Goal: Information Seeking & Learning: Learn about a topic

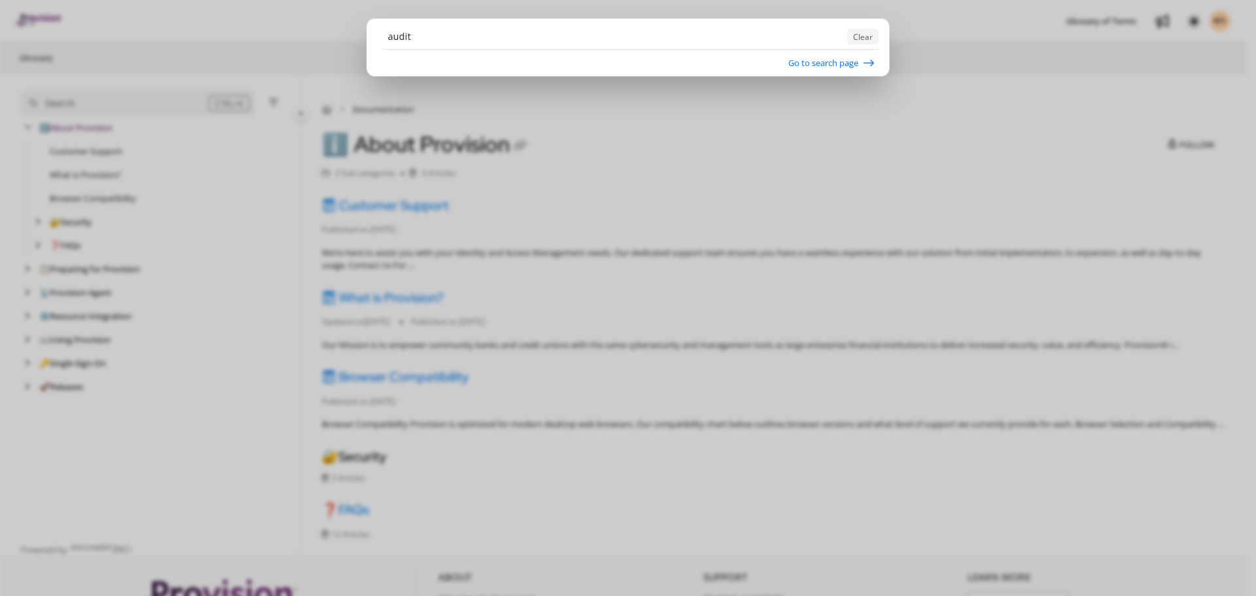
type input "audit"
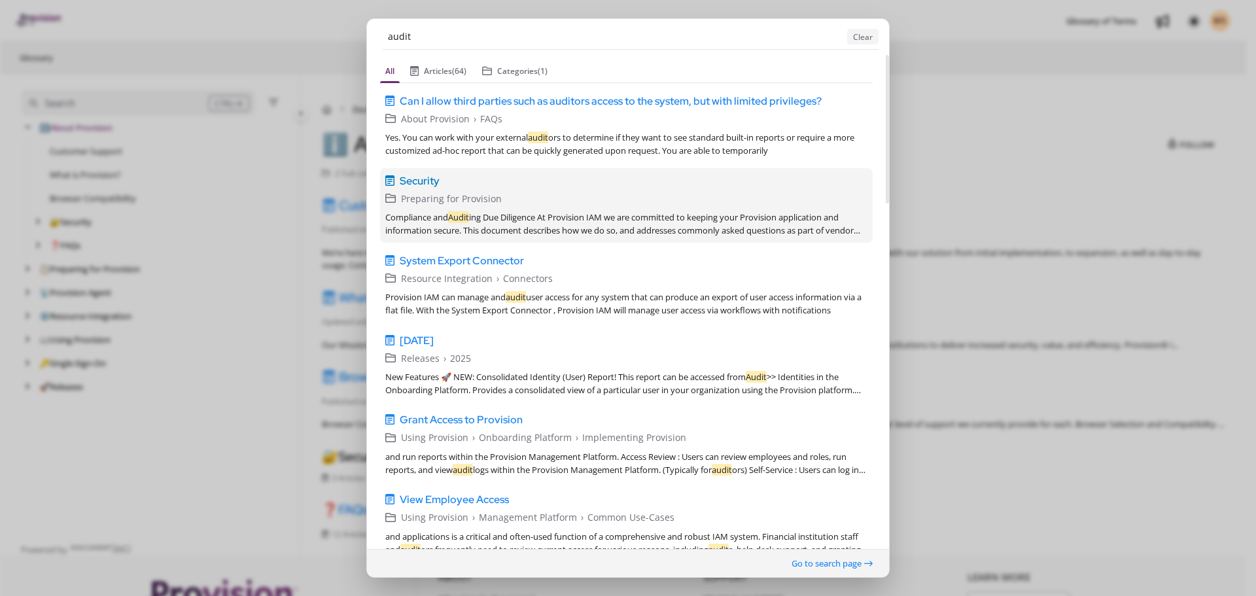
click at [564, 207] on link "Security v1 English Preparing for Provision Compliance and Audit ing Due Dilige…" at bounding box center [626, 204] width 492 height 75
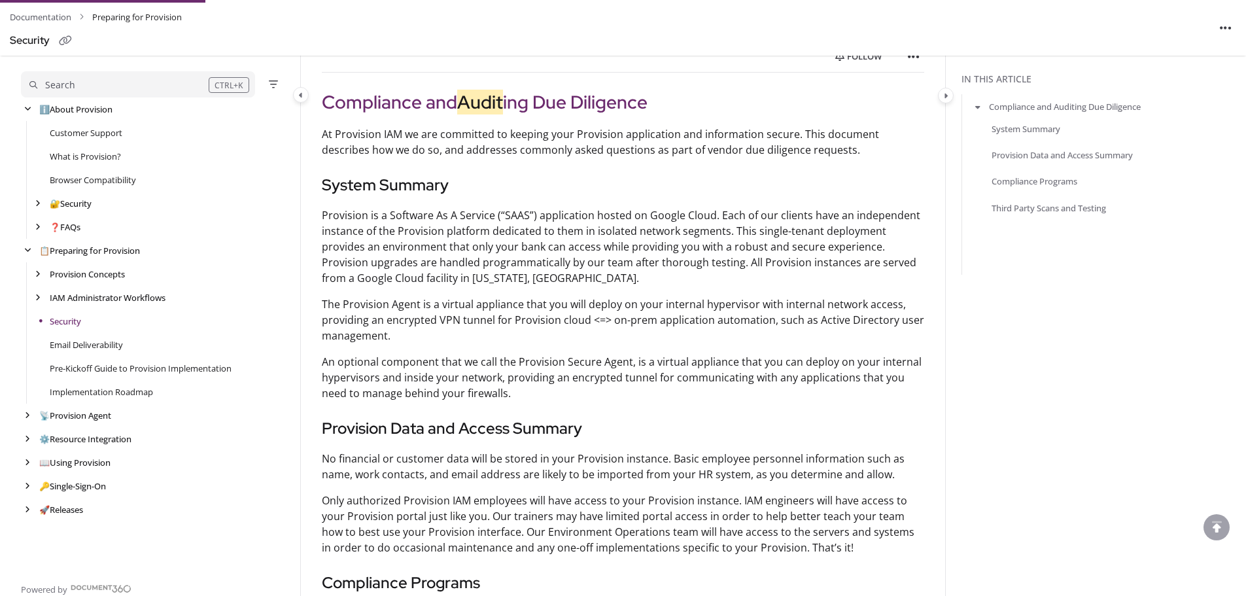
scroll to position [157, 0]
drag, startPoint x: 632, startPoint y: 239, endPoint x: 625, endPoint y: 253, distance: 15.5
click at [634, 238] on p "Provision is a Software As A Service (“SAAS”) application hosted on Google Clou…" at bounding box center [623, 245] width 602 height 78
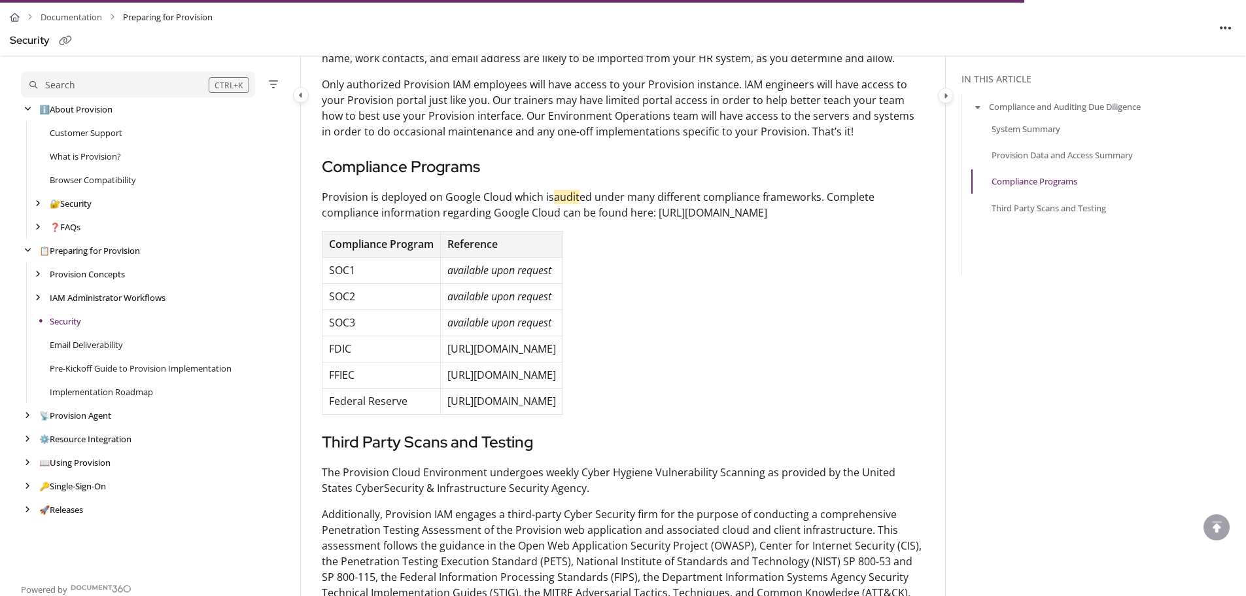
scroll to position [571, 0]
click at [109, 348] on link "Email Deliverability" at bounding box center [86, 344] width 73 height 13
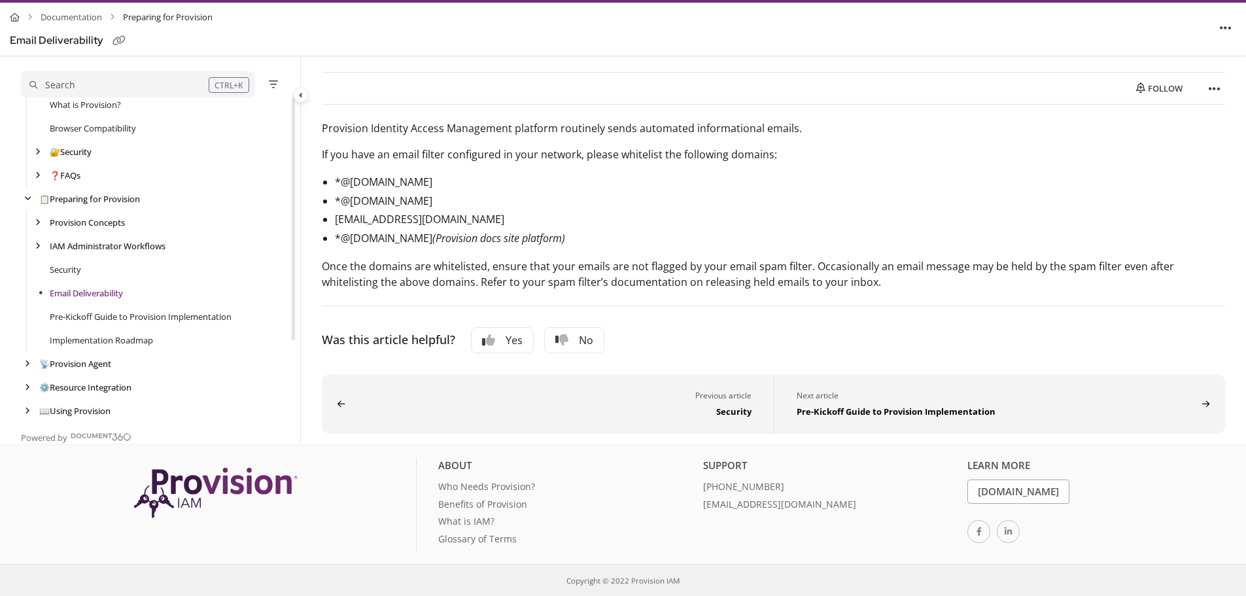
scroll to position [103, 0]
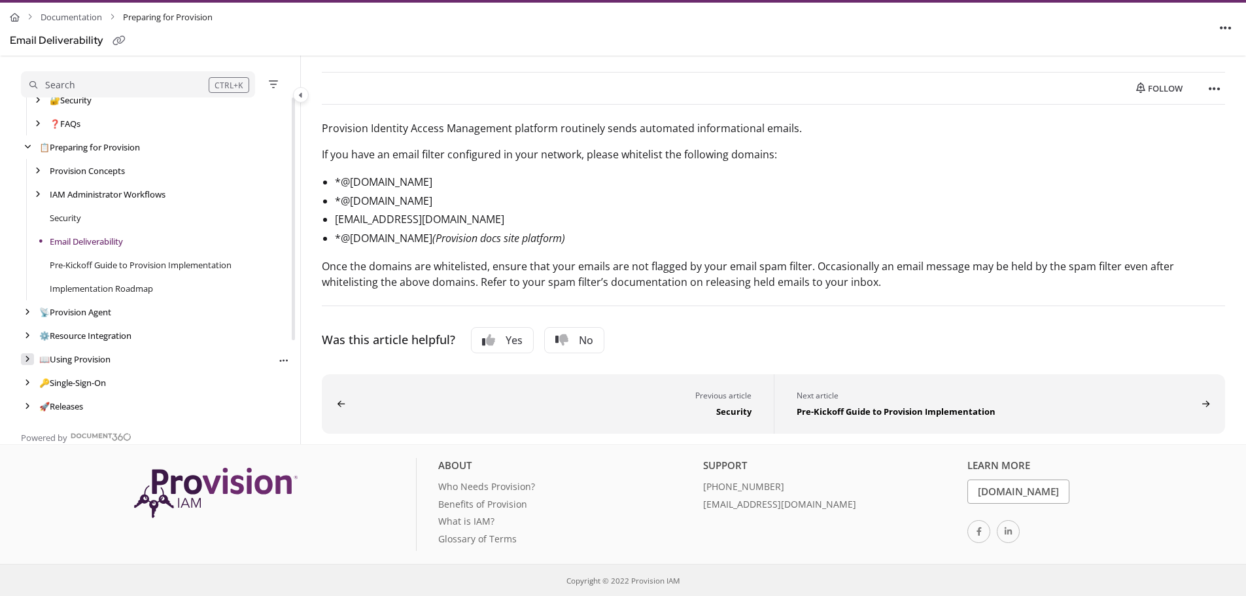
click at [27, 358] on icon "arrow" at bounding box center [27, 359] width 5 height 8
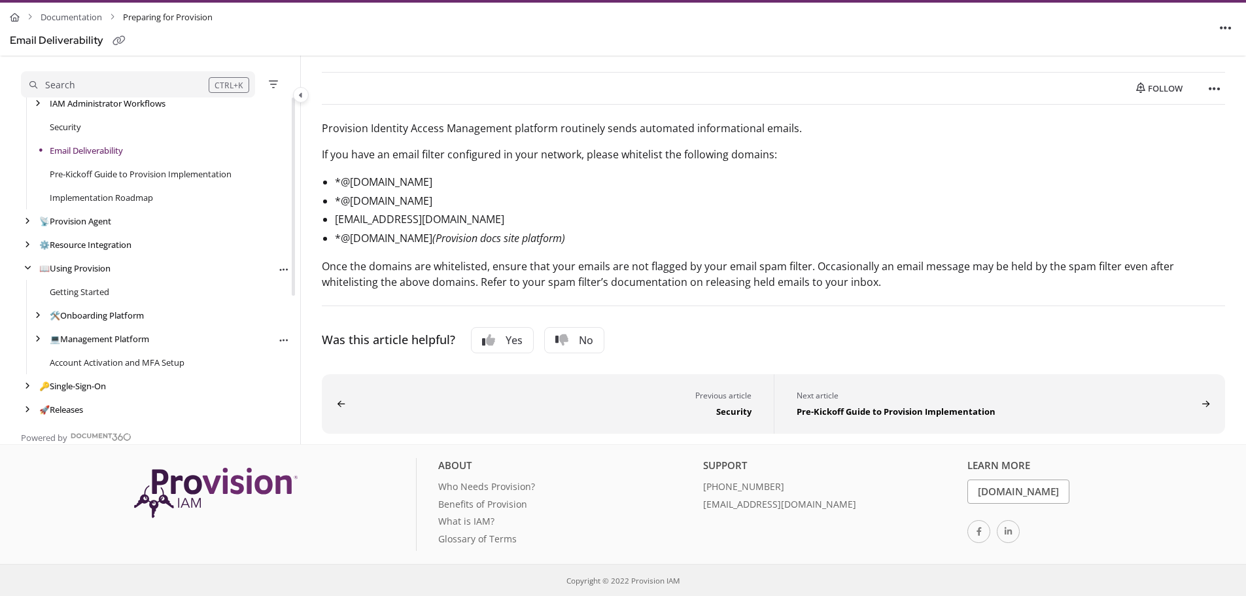
scroll to position [198, 0]
click at [22, 381] on div "arrow" at bounding box center [27, 383] width 13 height 12
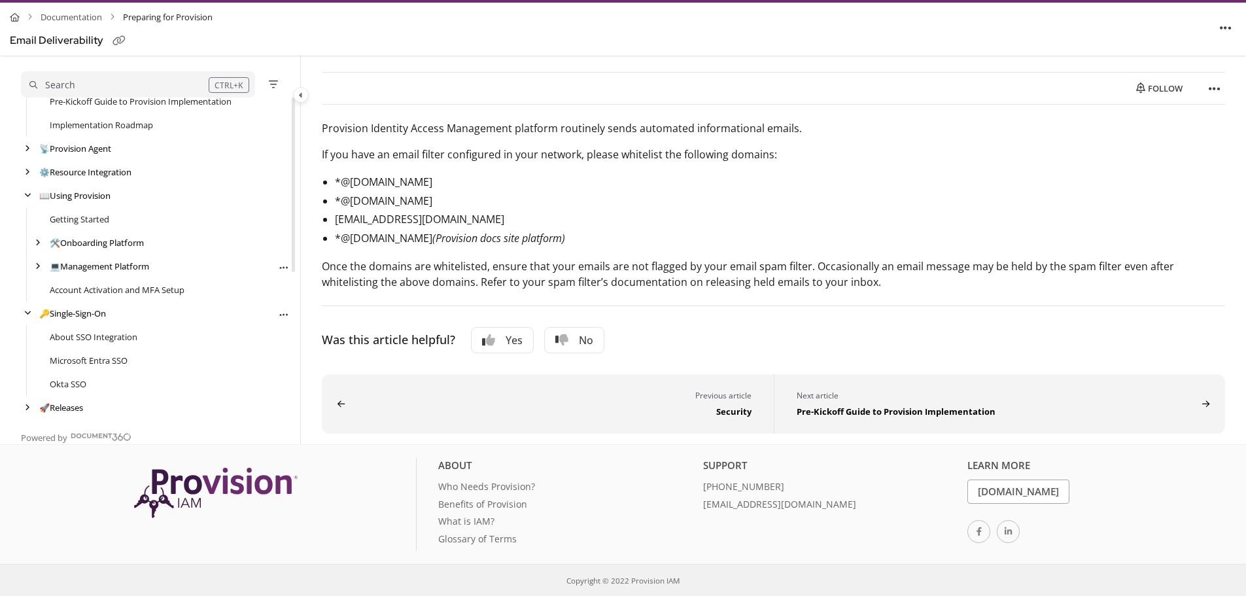
scroll to position [268, 0]
click at [89, 311] on link "🔑 Single-Sign-On" at bounding box center [73, 311] width 69 height 13
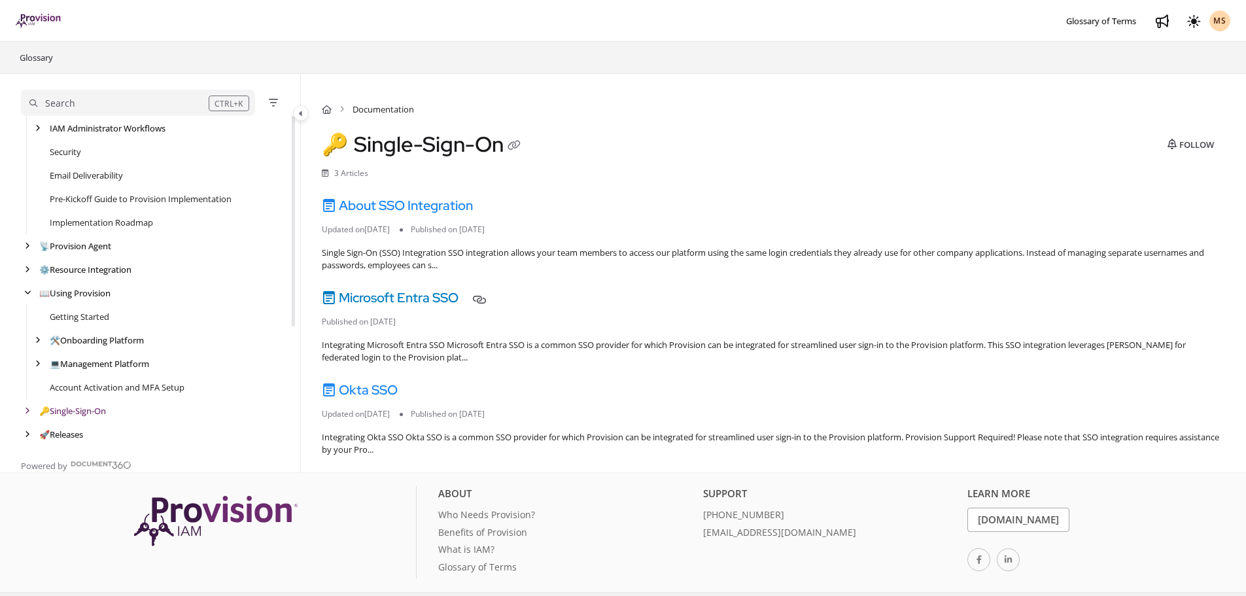
click at [431, 301] on link "Microsoft Entra SSO" at bounding box center [390, 297] width 137 height 17
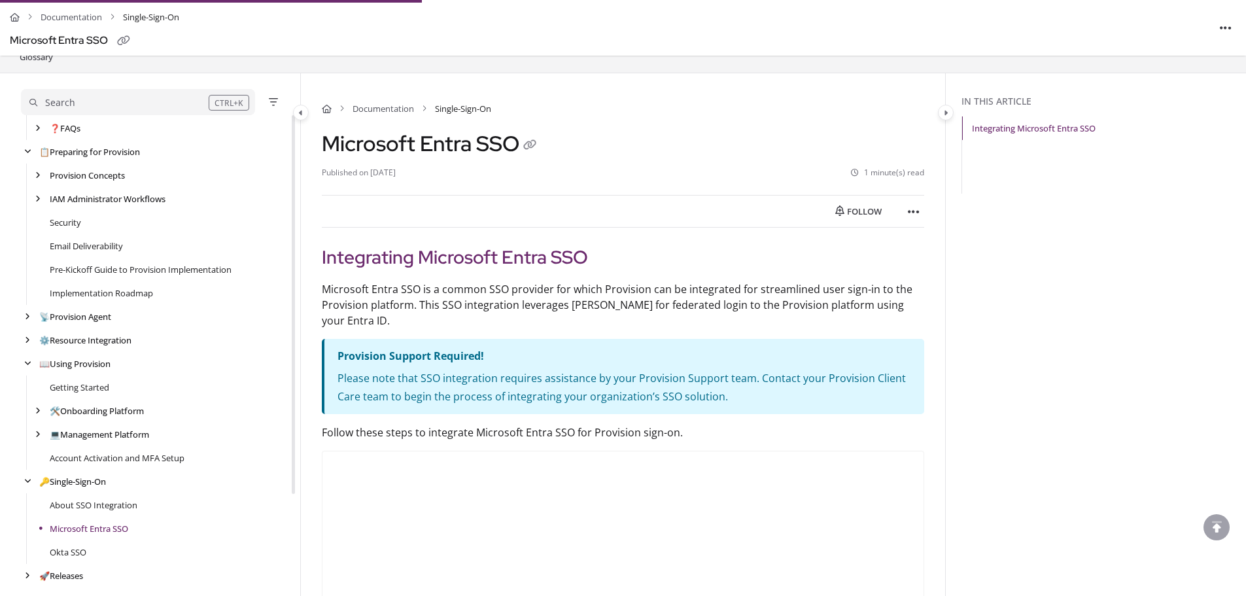
scroll to position [135, 0]
